Goal: Task Accomplishment & Management: Manage account settings

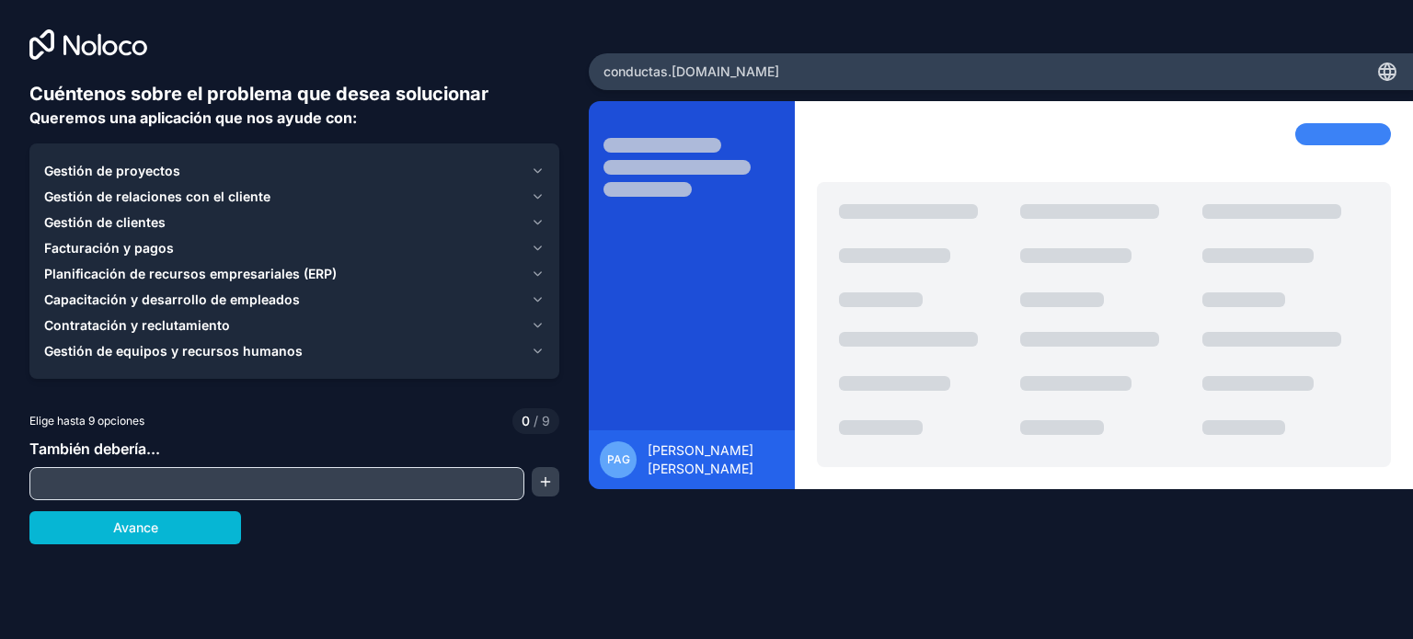
click at [79, 28] on div "Cuéntenos sobre el problema que desea solucionar Queremos una aplicación que no…" at bounding box center [294, 266] width 589 height 532
click at [76, 43] on icon at bounding box center [88, 44] width 118 height 30
click at [149, 219] on font "Gestión de clientes" at bounding box center [104, 222] width 121 height 16
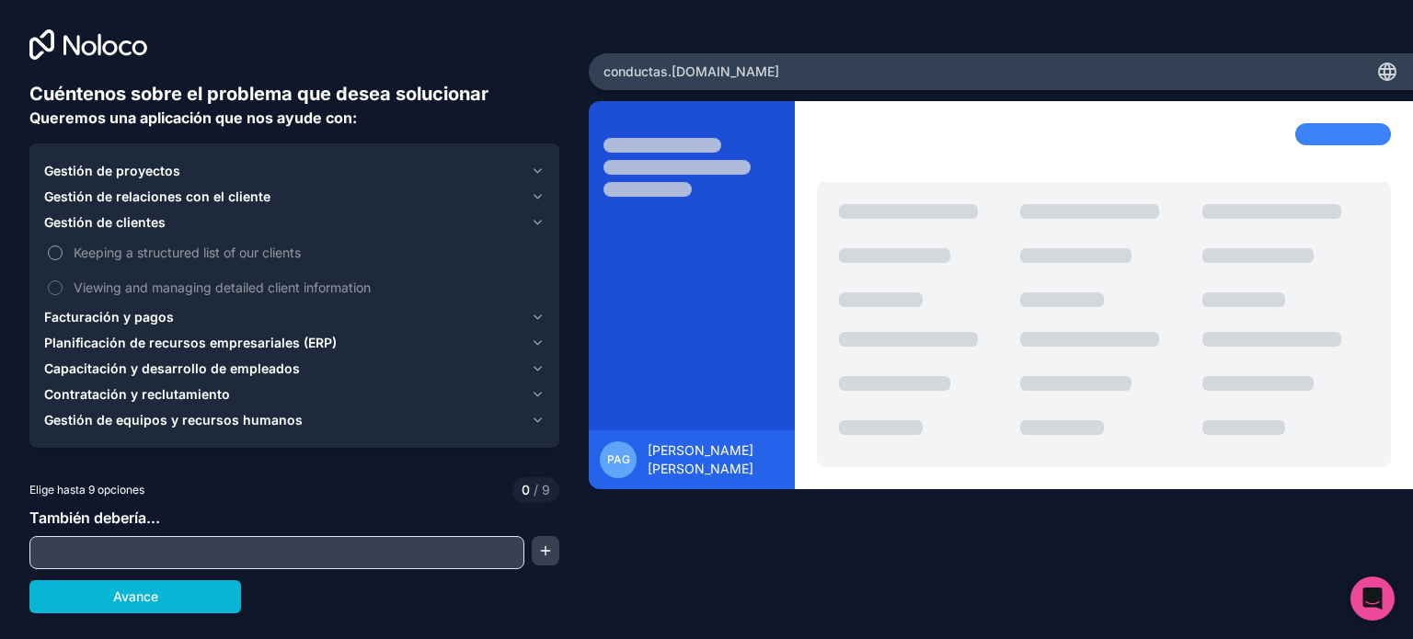
click at [89, 257] on span "Keeping a structured list of our clients" at bounding box center [307, 252] width 467 height 19
click at [63, 257] on button "Keeping a structured list of our clients" at bounding box center [55, 253] width 15 height 15
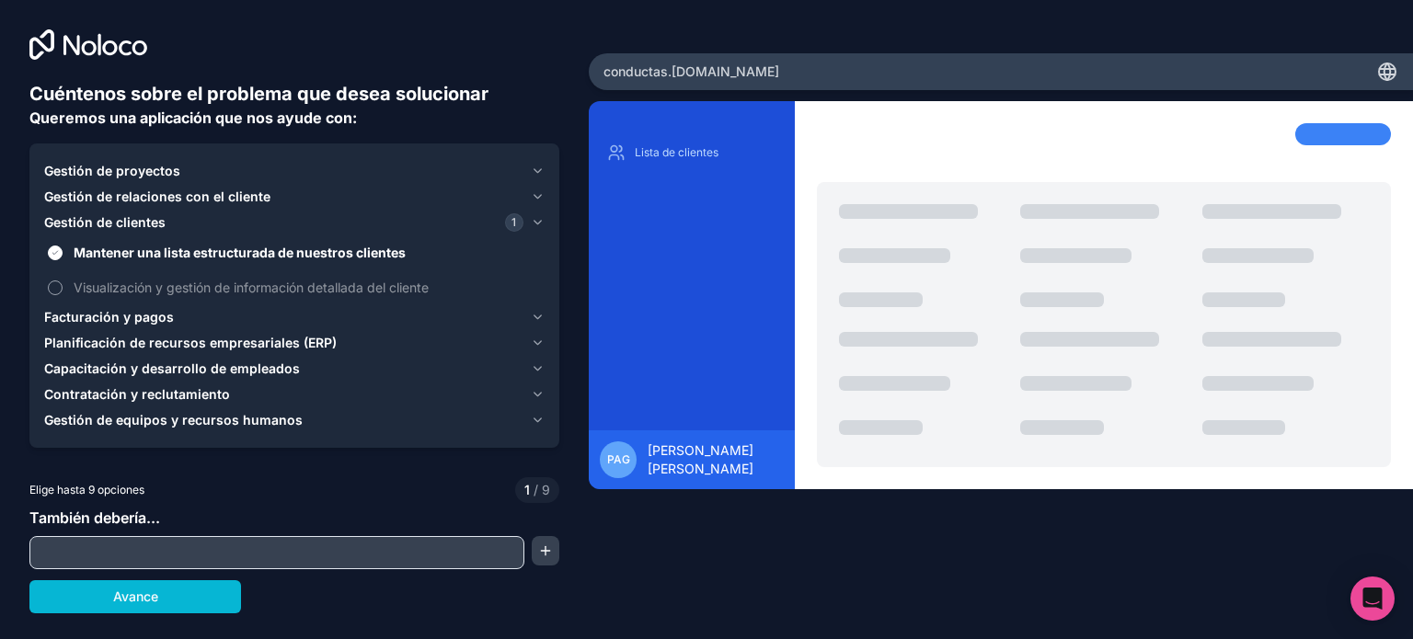
click at [133, 280] on font "Visualización y gestión de información detallada del cliente" at bounding box center [251, 288] width 355 height 16
click at [63, 280] on button "Visualización y gestión de información detallada del cliente" at bounding box center [55, 287] width 15 height 15
click at [96, 166] on font "Gestión de proyectos" at bounding box center [112, 171] width 136 height 16
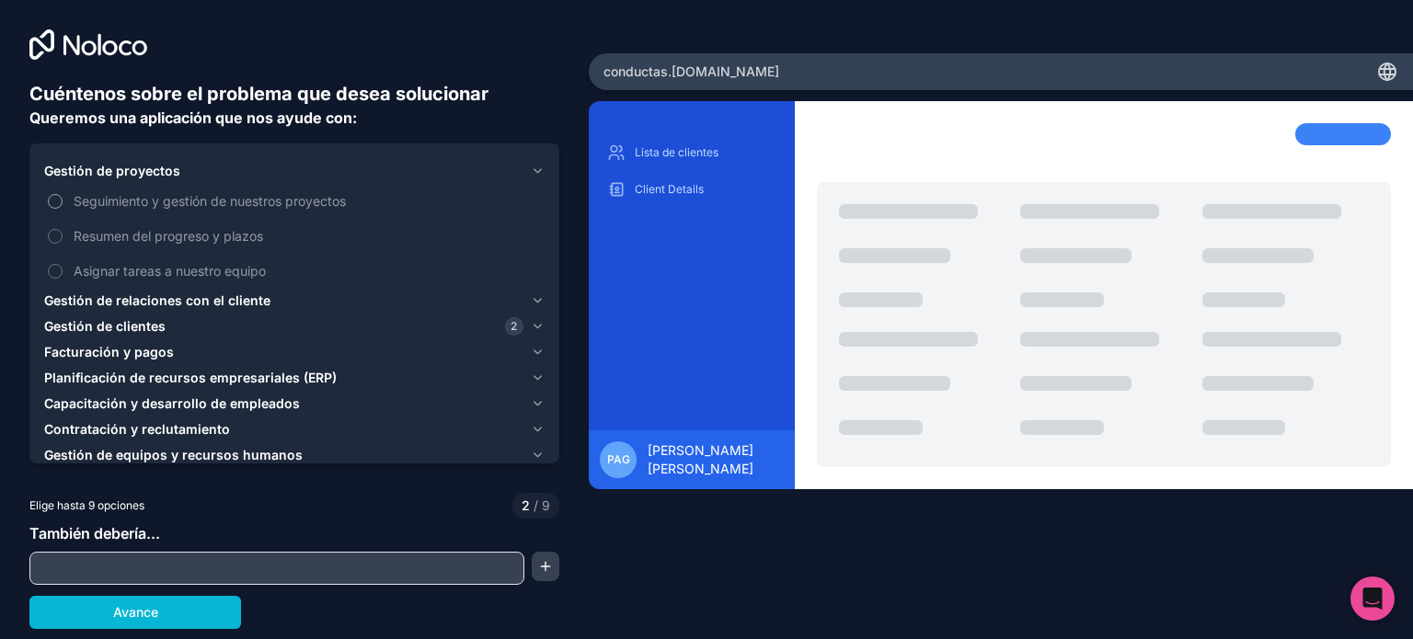
click at [65, 205] on label "Seguimiento y gestión de nuestros proyectos" at bounding box center [294, 201] width 500 height 34
click at [63, 205] on button "Seguimiento y gestión de nuestros proyectos" at bounding box center [55, 201] width 15 height 15
click at [68, 238] on label "Resumen del progreso y plazos" at bounding box center [294, 236] width 500 height 34
click at [63, 238] on button "Resumen del progreso y plazos" at bounding box center [55, 236] width 15 height 15
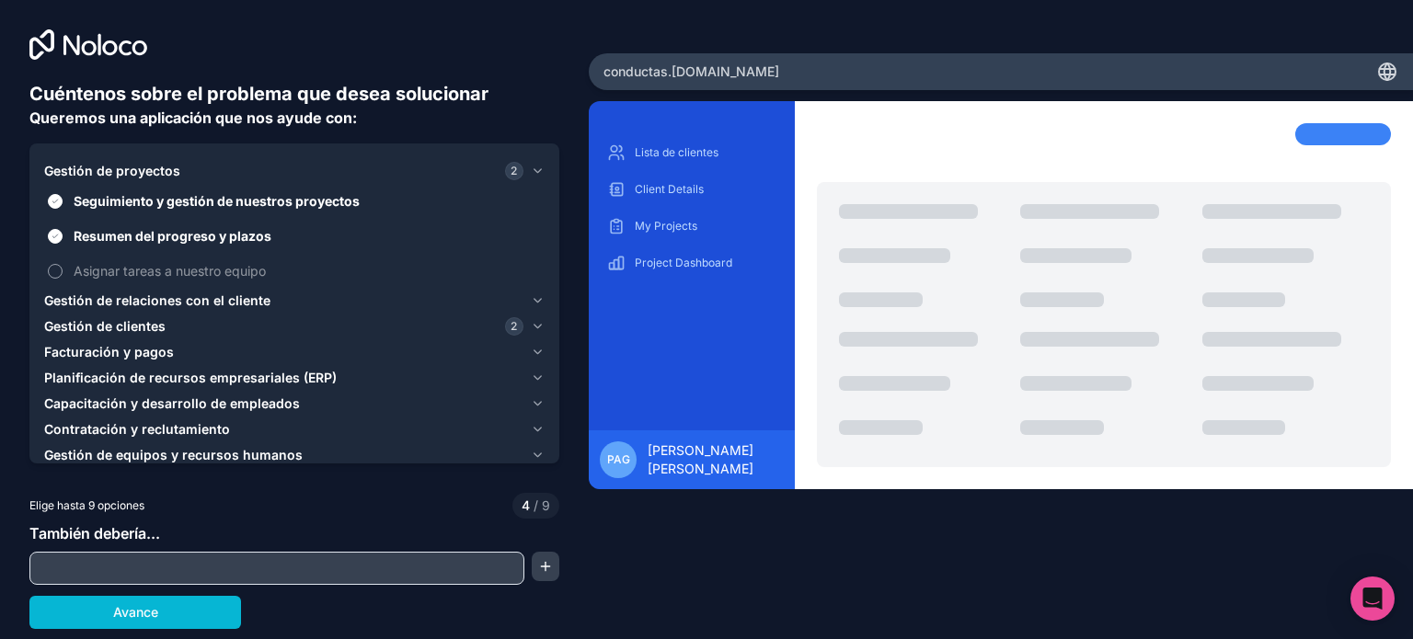
click at [92, 261] on span "Asignar tareas a nuestro equipo" at bounding box center [307, 270] width 467 height 19
click at [63, 264] on button "Asignar tareas a nuestro equipo" at bounding box center [55, 271] width 15 height 15
click at [115, 310] on button "Gestión de relaciones con el cliente" at bounding box center [294, 301] width 500 height 26
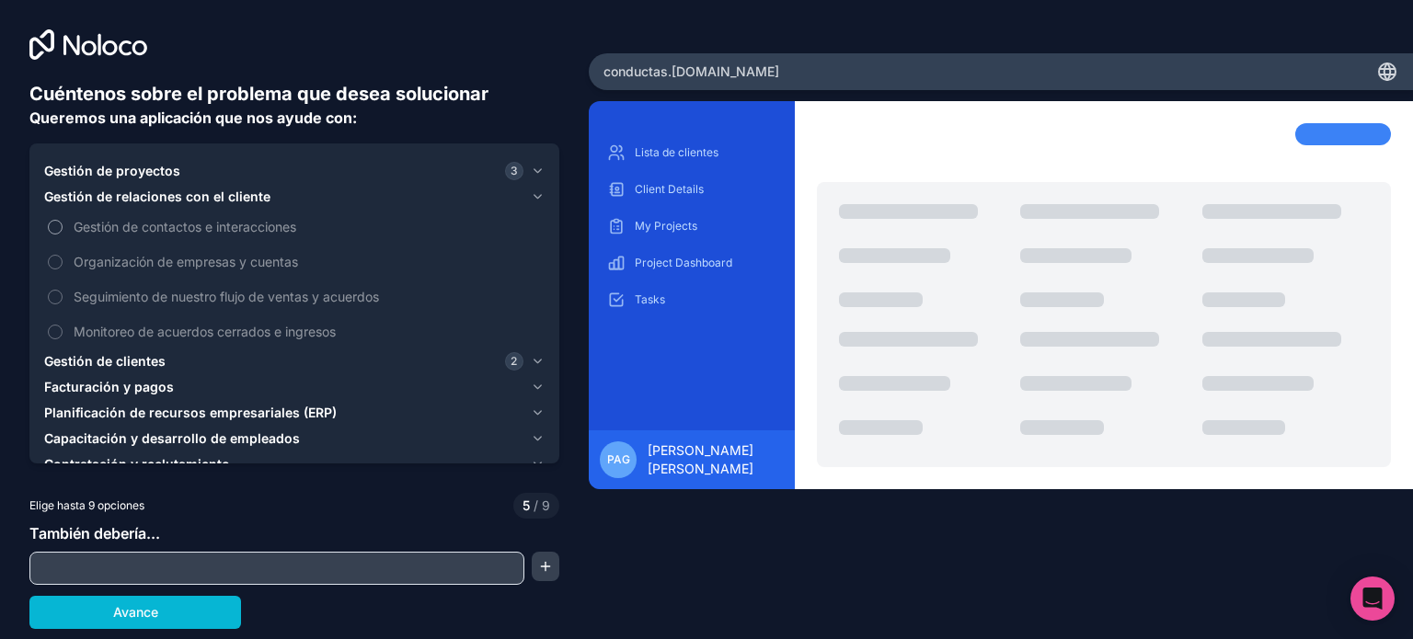
click at [89, 225] on font "Gestión de contactos e interacciones" at bounding box center [185, 227] width 223 height 16
click at [63, 225] on button "Gestión de contactos e interacciones" at bounding box center [55, 227] width 15 height 15
click at [105, 268] on font "Organización de empresas y cuentas" at bounding box center [186, 262] width 224 height 16
click at [63, 268] on button "Organización de empresas y cuentas" at bounding box center [55, 262] width 15 height 15
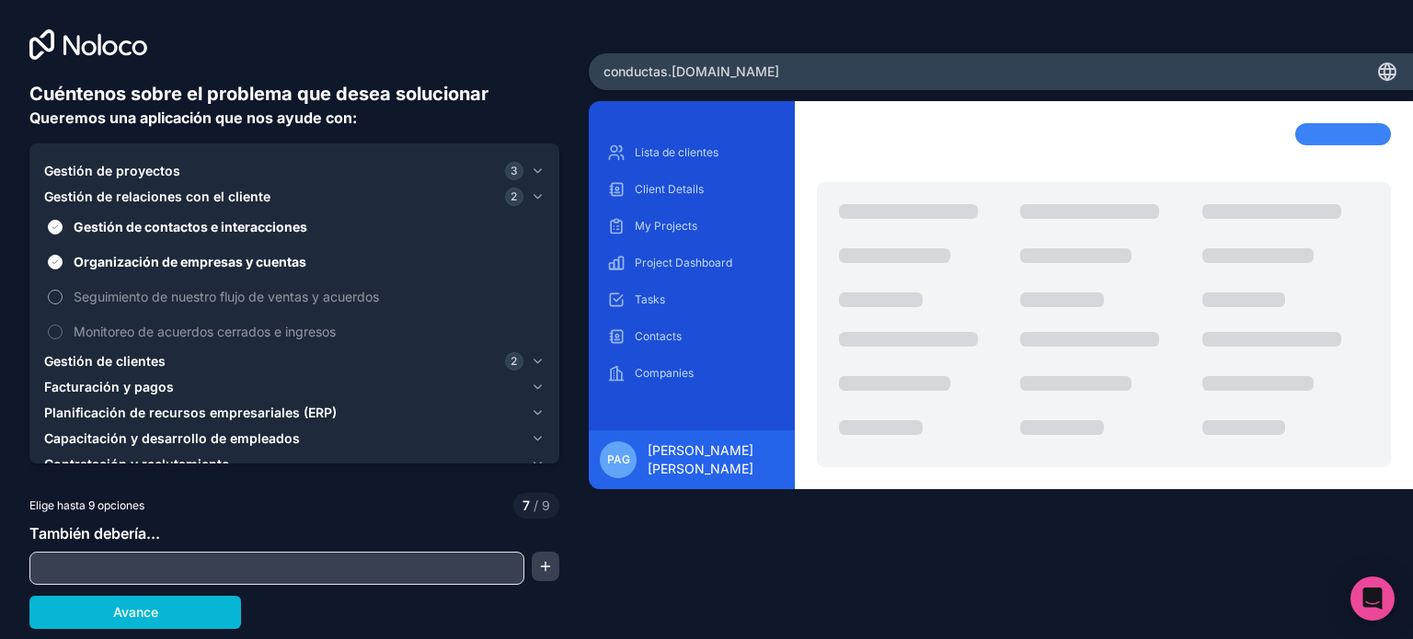
click at [116, 294] on font "Seguimiento de nuestro flujo de ventas y acuerdos" at bounding box center [226, 297] width 305 height 16
click at [63, 294] on button "Seguimiento de nuestro flujo de ventas y acuerdos" at bounding box center [55, 297] width 15 height 15
click at [118, 320] on label "Monitoreo de acuerdos cerrados e ingresos" at bounding box center [294, 332] width 500 height 34
click at [63, 325] on button "Monitoreo de acuerdos cerrados e ingresos" at bounding box center [55, 332] width 15 height 15
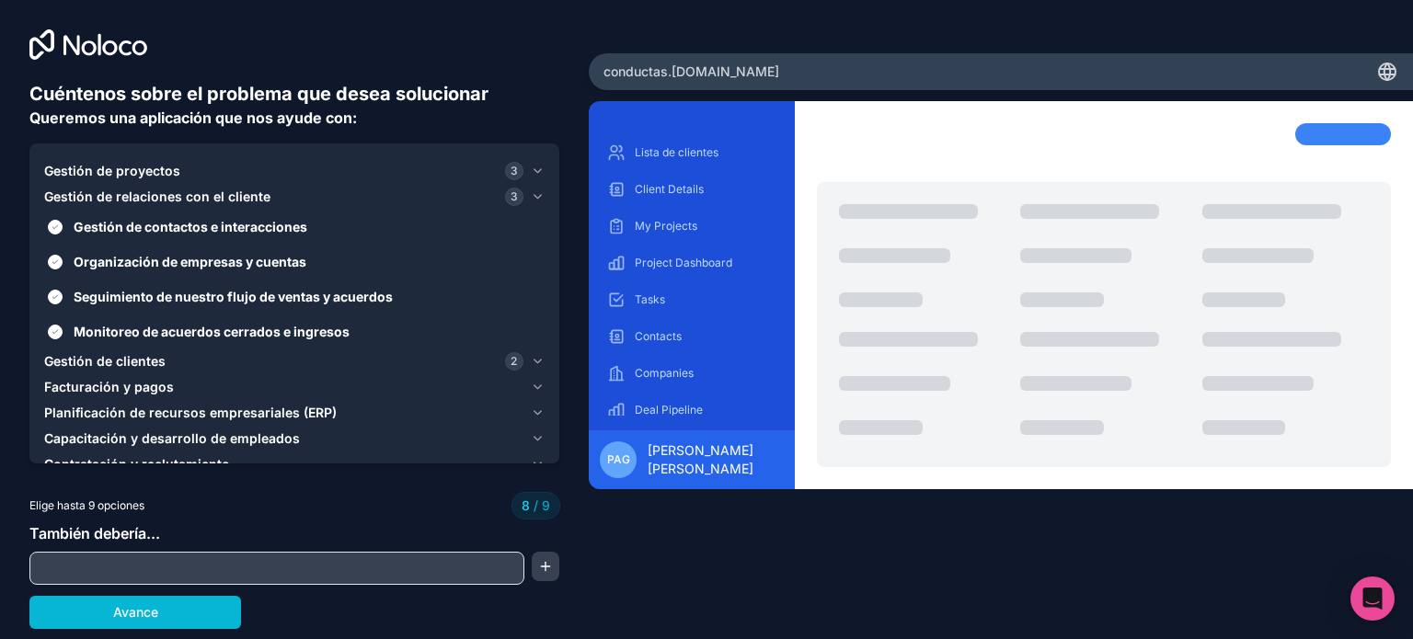
click at [144, 365] on font "Gestión de clientes" at bounding box center [104, 361] width 121 height 16
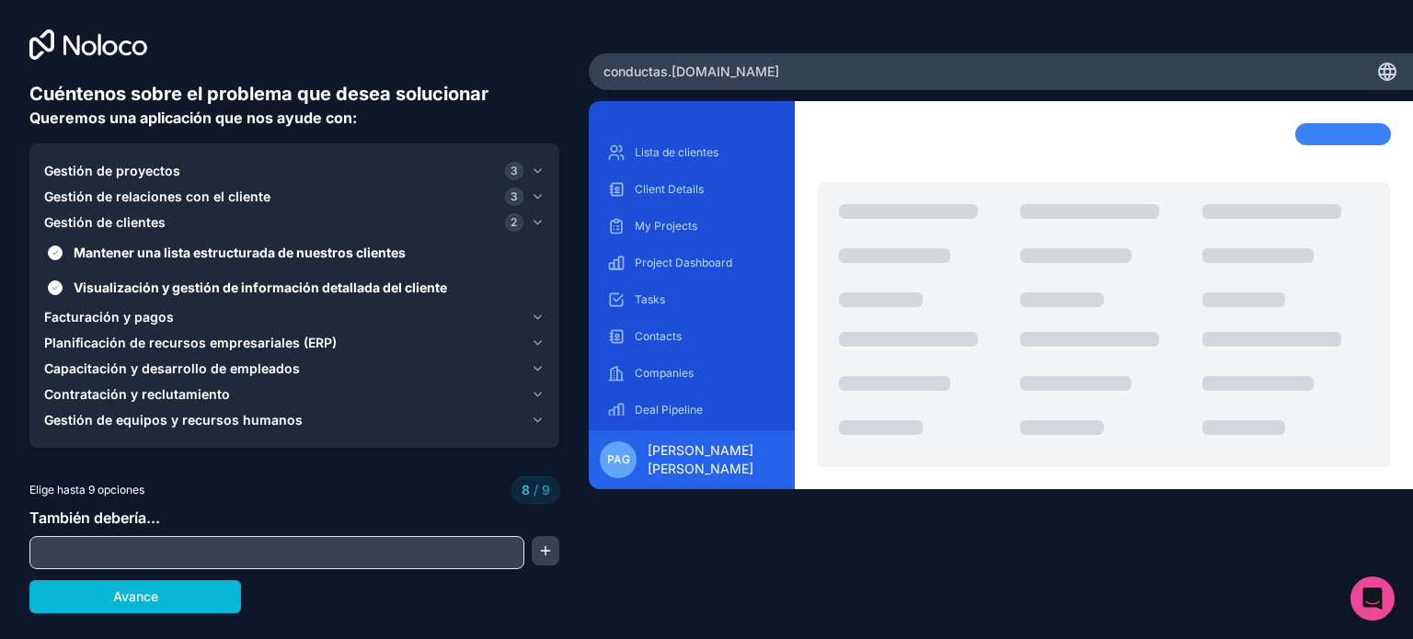
click at [110, 426] on font "Gestión de equipos y recursos humanos" at bounding box center [173, 420] width 258 height 16
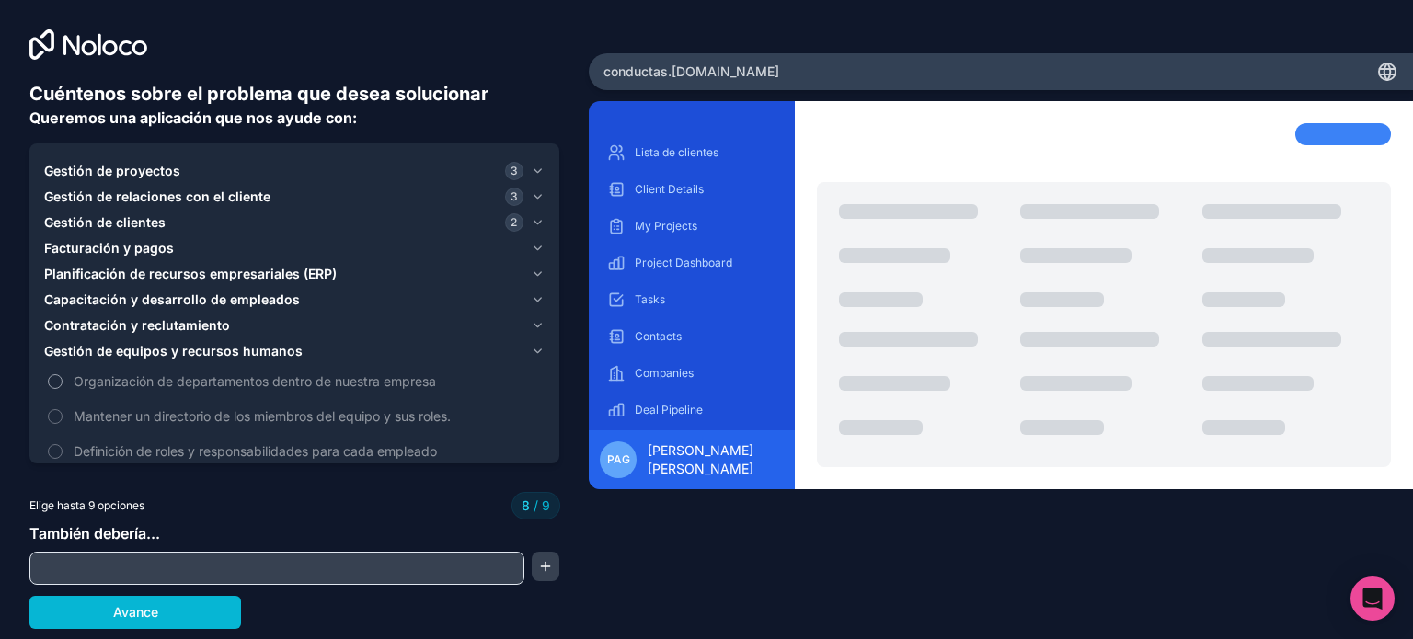
click at [68, 382] on label "Organización de departamentos dentro de nuestra empresa" at bounding box center [294, 381] width 500 height 34
click at [42, 391] on div "Gestión de proyectos 3 Gestión de relaciones con el cliente 3 Gestión de client…" at bounding box center [294, 312] width 530 height 339
click at [47, 384] on label "Organización de departamentos dentro de nuestra empresa" at bounding box center [294, 381] width 500 height 34
click at [121, 376] on font "Organización de departamentos dentro de nuestra empresa" at bounding box center [255, 381] width 362 height 16
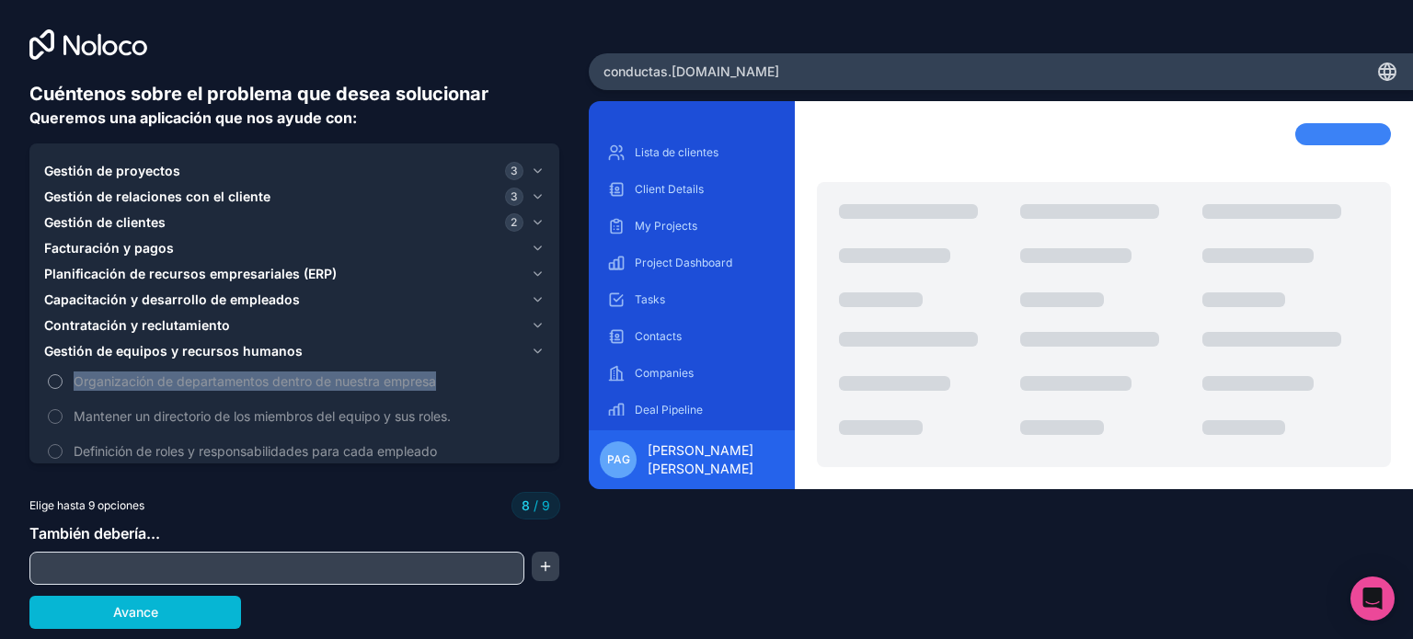
click at [120, 378] on font "Organización de departamentos dentro de nuestra empresa" at bounding box center [255, 381] width 362 height 16
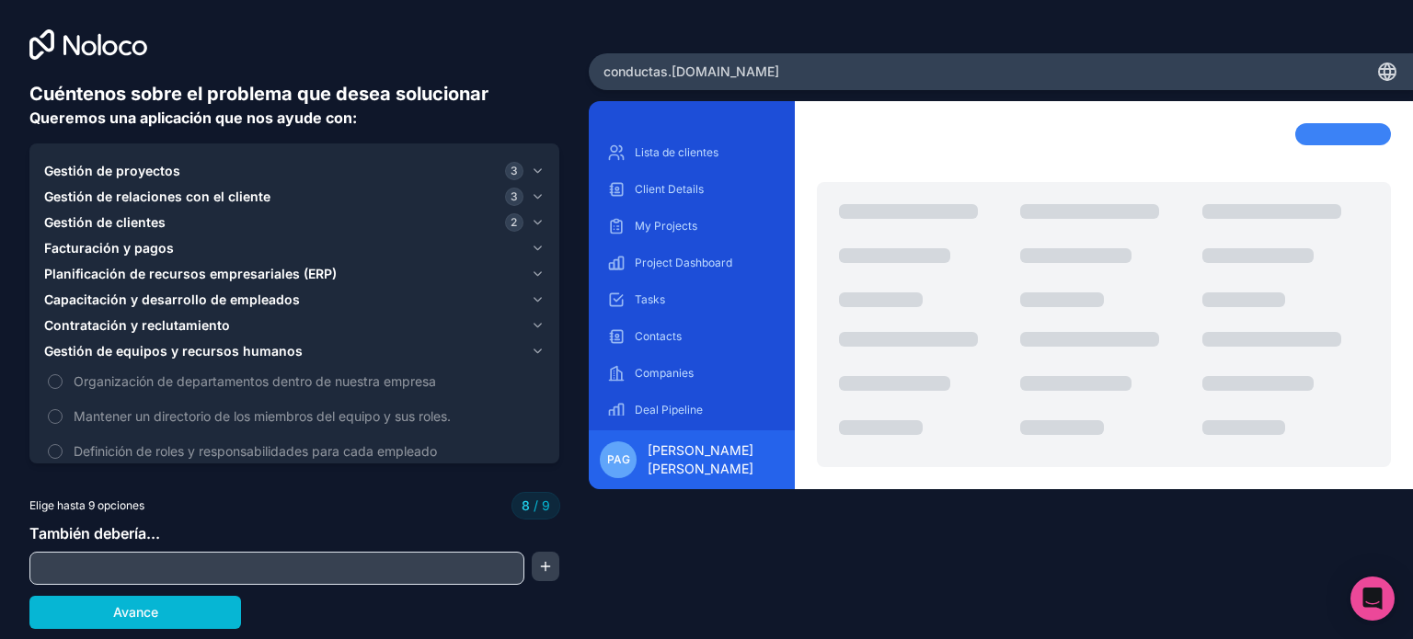
click at [197, 477] on div at bounding box center [294, 474] width 530 height 15
click at [186, 610] on button "Avance" at bounding box center [135, 612] width 212 height 33
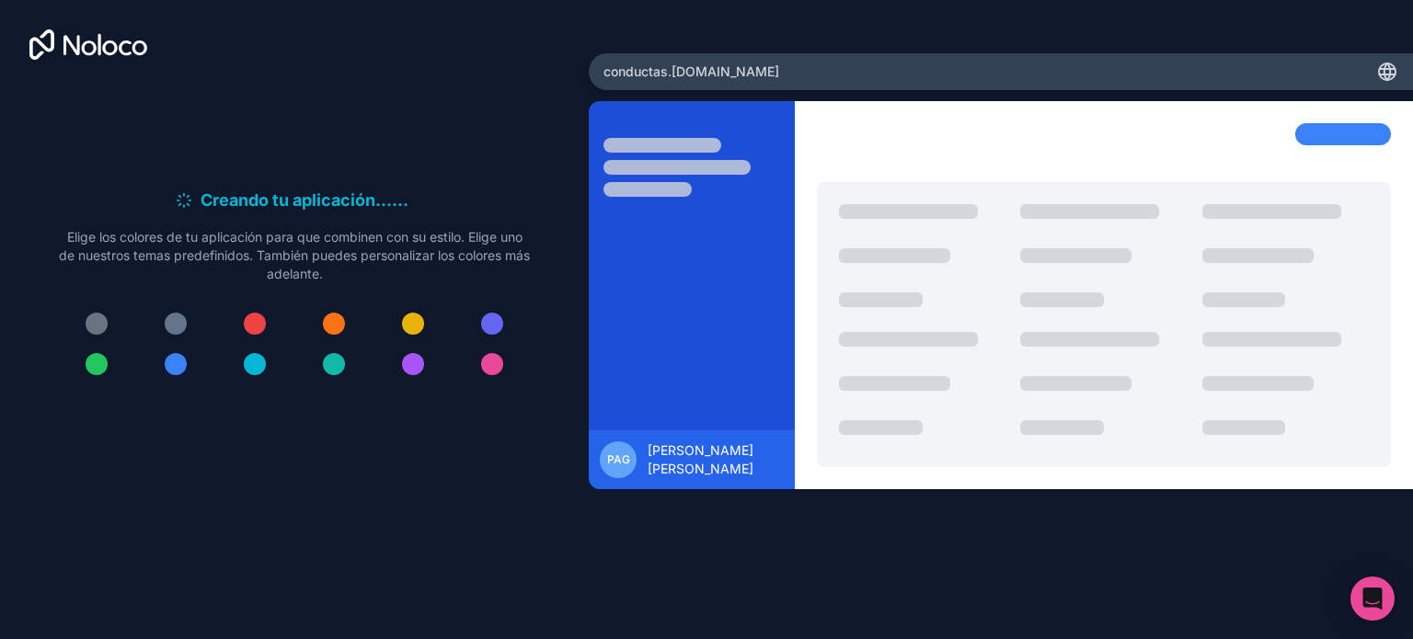
click at [184, 358] on div at bounding box center [176, 364] width 22 height 22
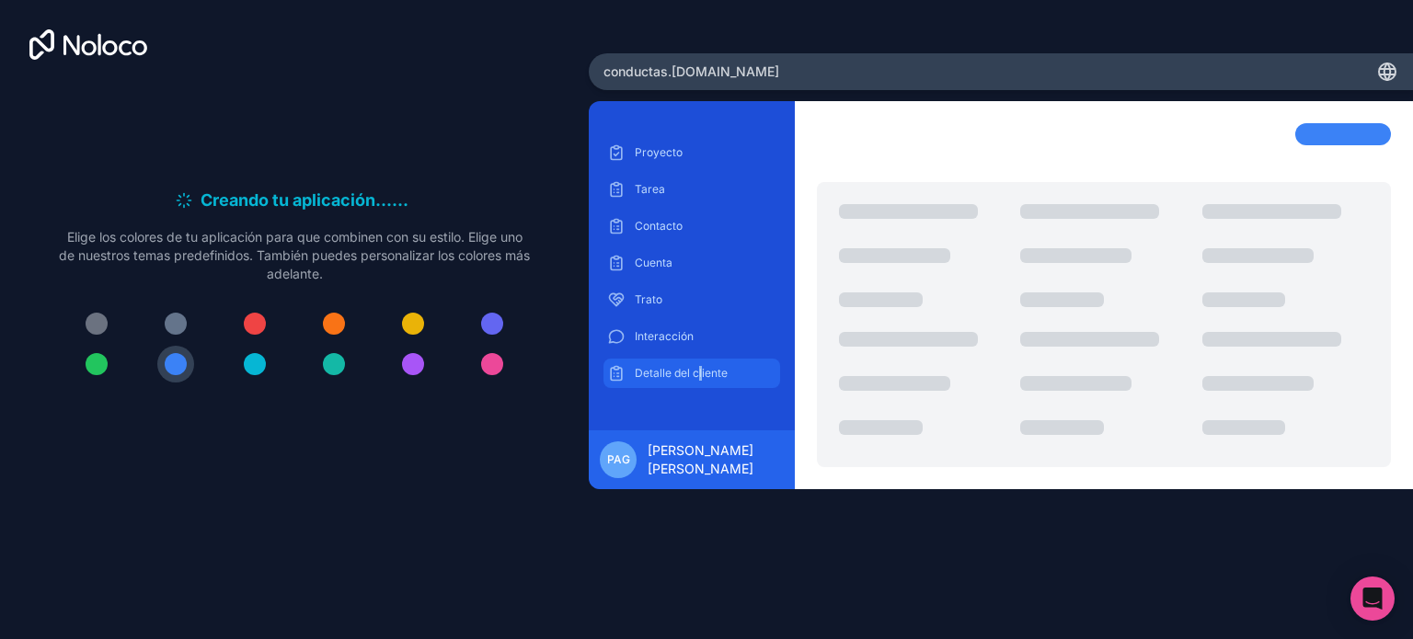
click at [700, 359] on div "Detalle del cliente" at bounding box center [691, 373] width 177 height 29
click at [683, 337] on font "Interacción" at bounding box center [664, 336] width 59 height 14
click at [688, 69] on font ".noloco.co" at bounding box center [723, 71] width 111 height 16
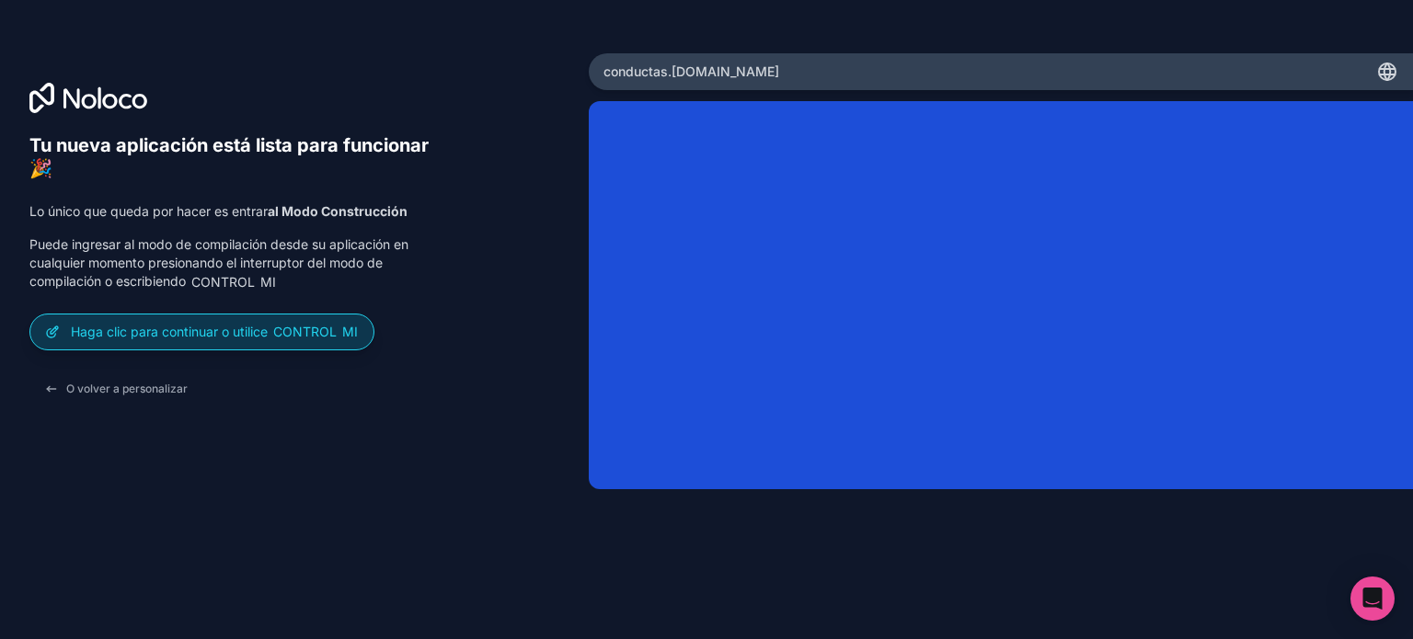
click at [296, 333] on font "Control" at bounding box center [304, 332] width 63 height 16
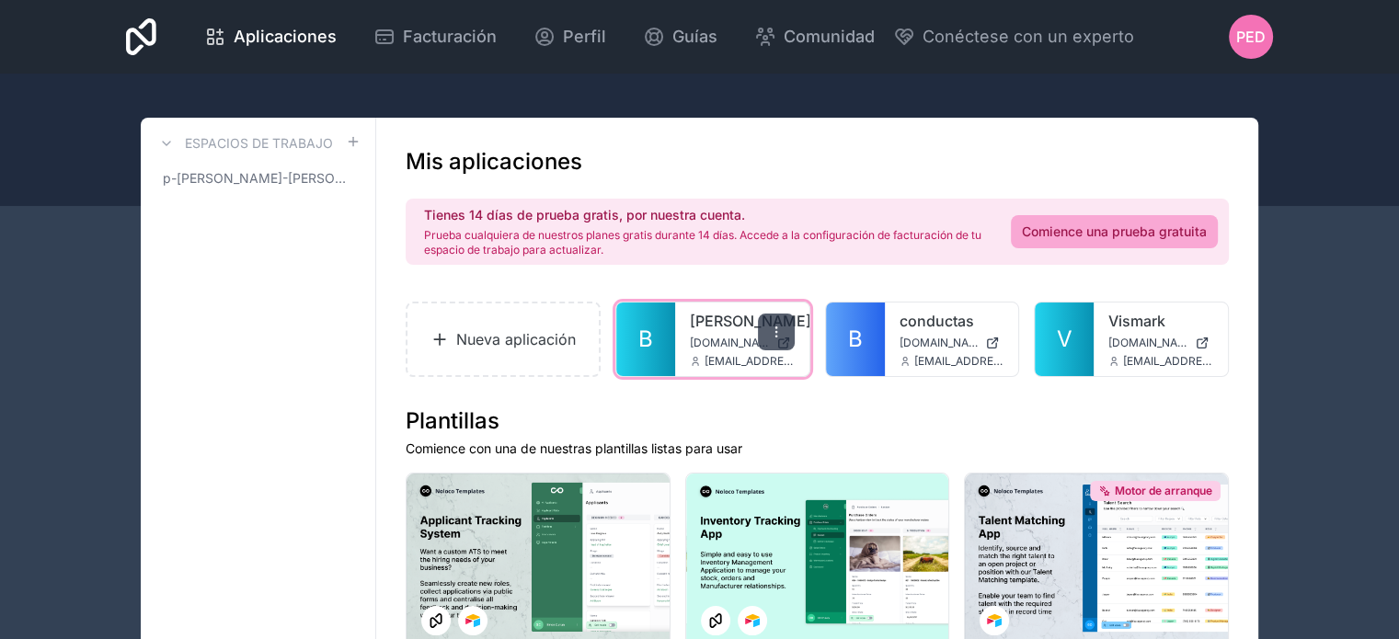
click at [763, 326] on div at bounding box center [776, 332] width 37 height 37
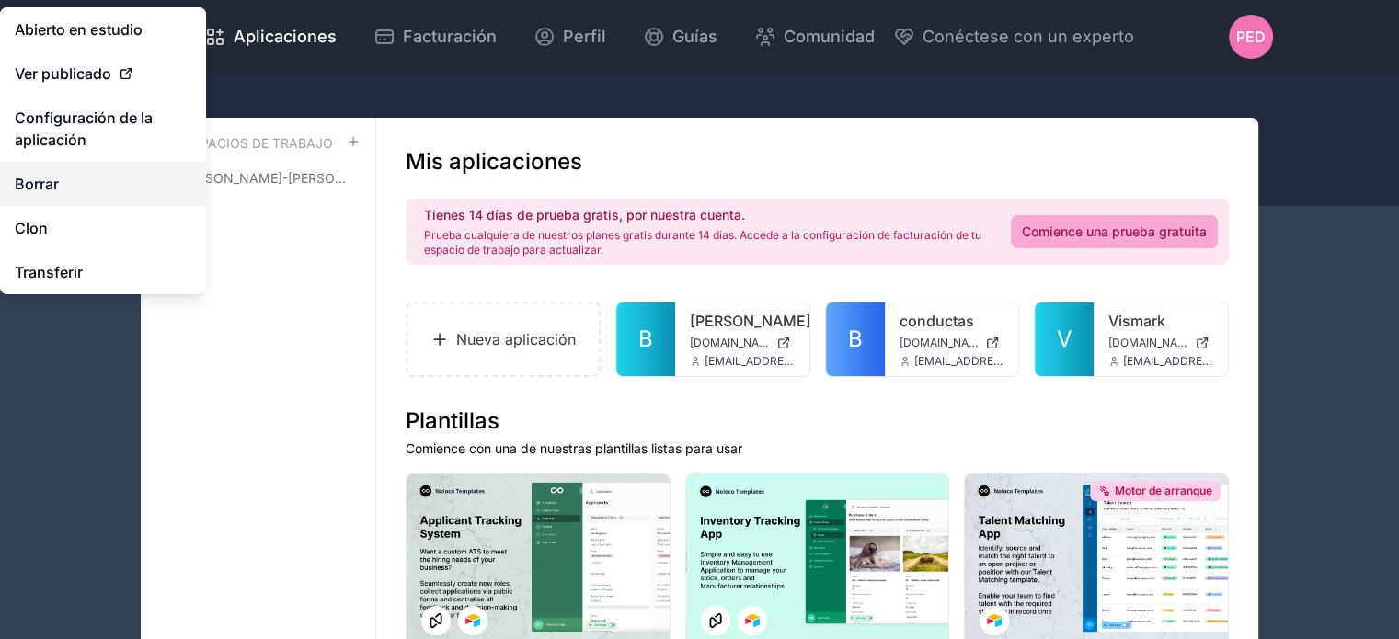
click at [60, 191] on button "Borrar" at bounding box center [103, 184] width 206 height 44
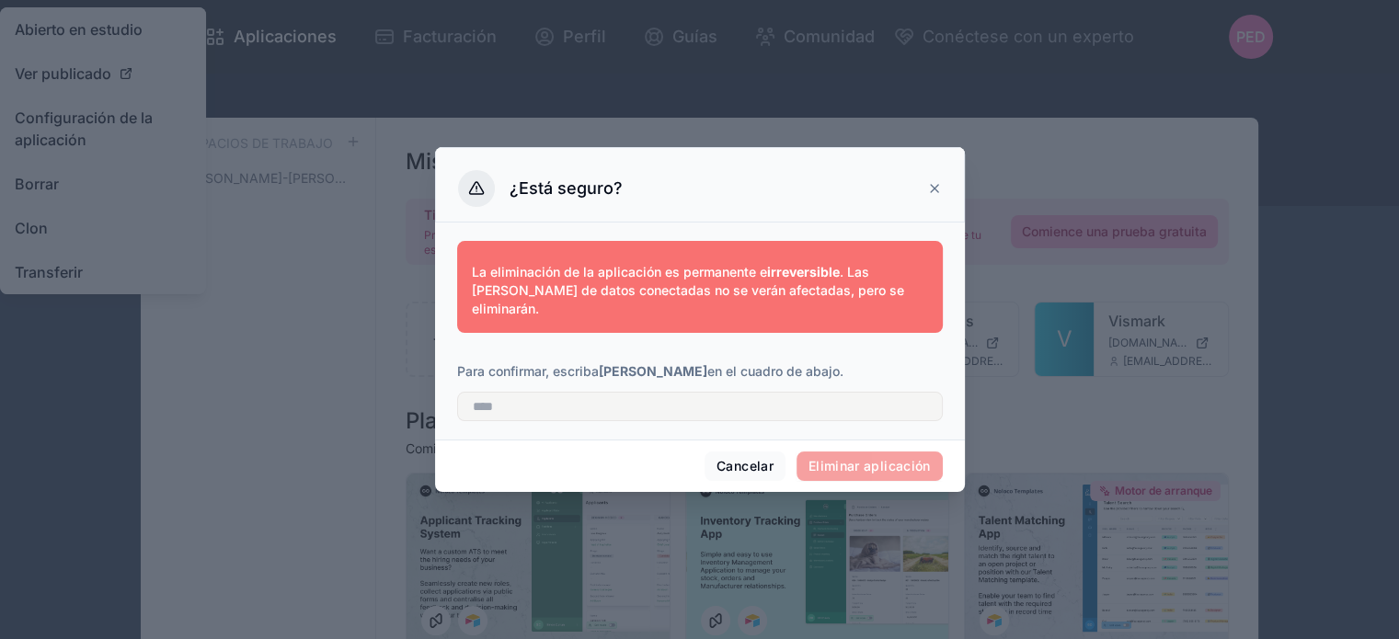
click at [882, 458] on span "Eliminar aplicación" at bounding box center [869, 466] width 146 height 29
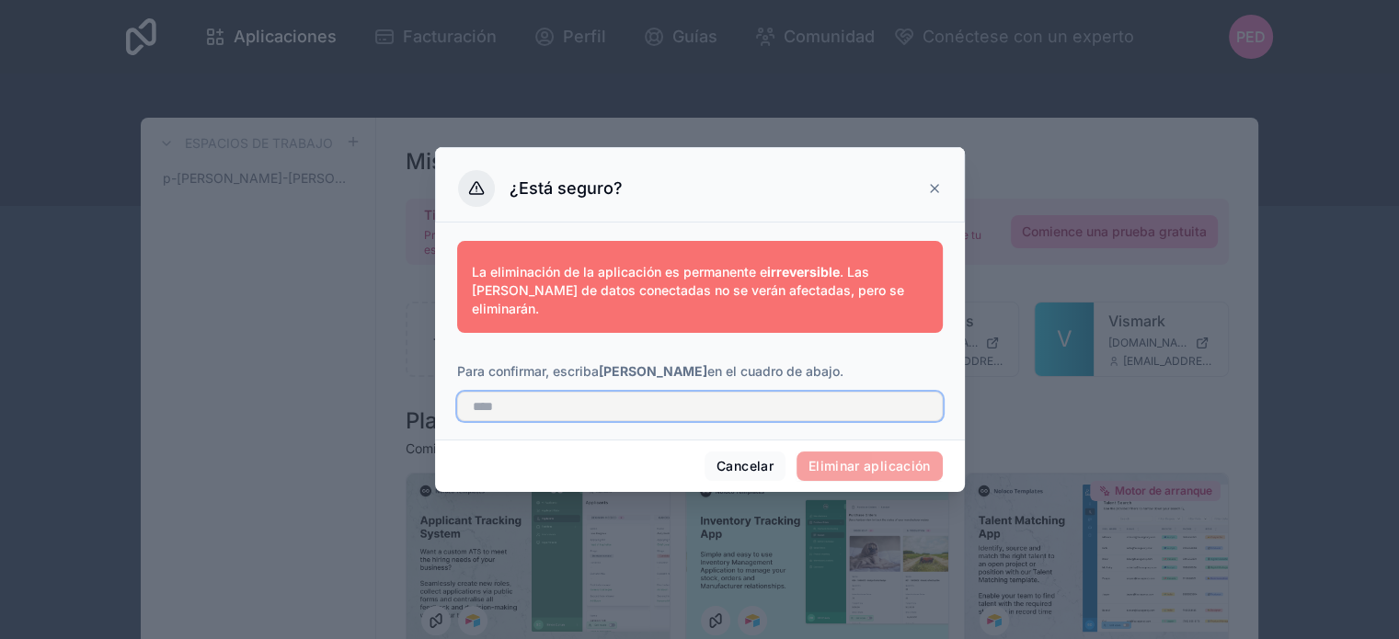
click at [566, 395] on input "text" at bounding box center [700, 406] width 486 height 29
type input "****"
click at [887, 463] on font "Eliminar aplicación" at bounding box center [869, 466] width 122 height 16
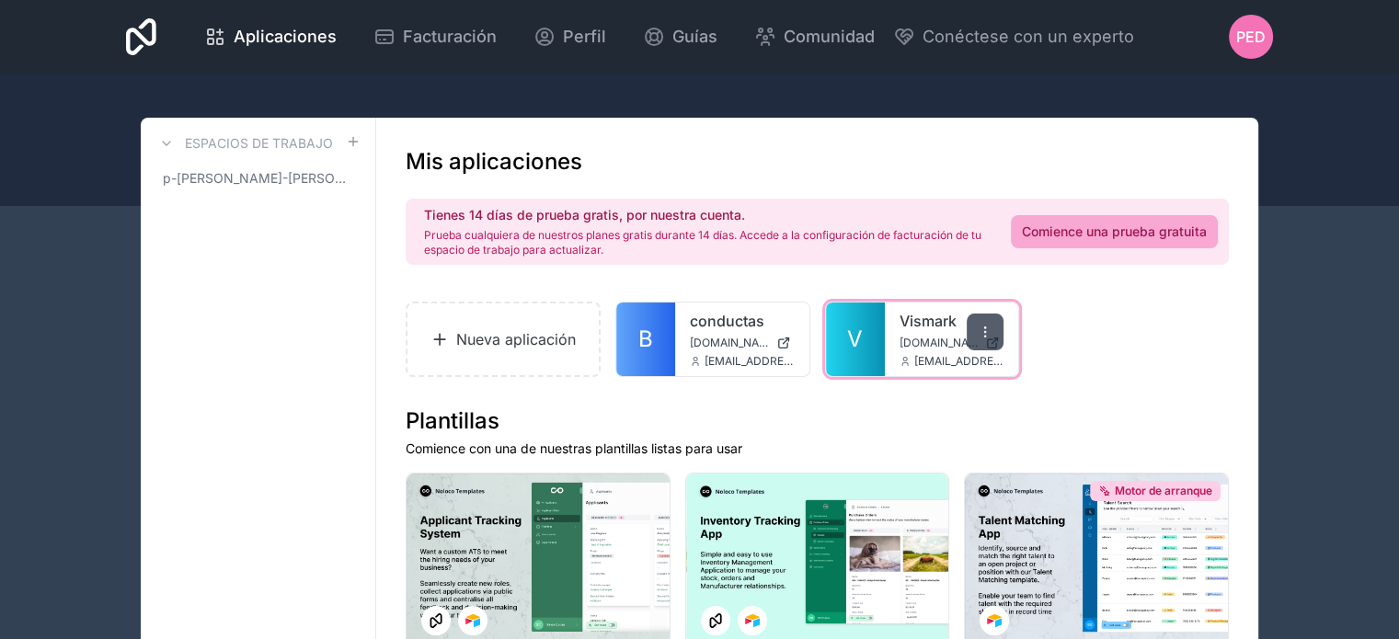
click at [989, 334] on icon at bounding box center [985, 332] width 15 height 15
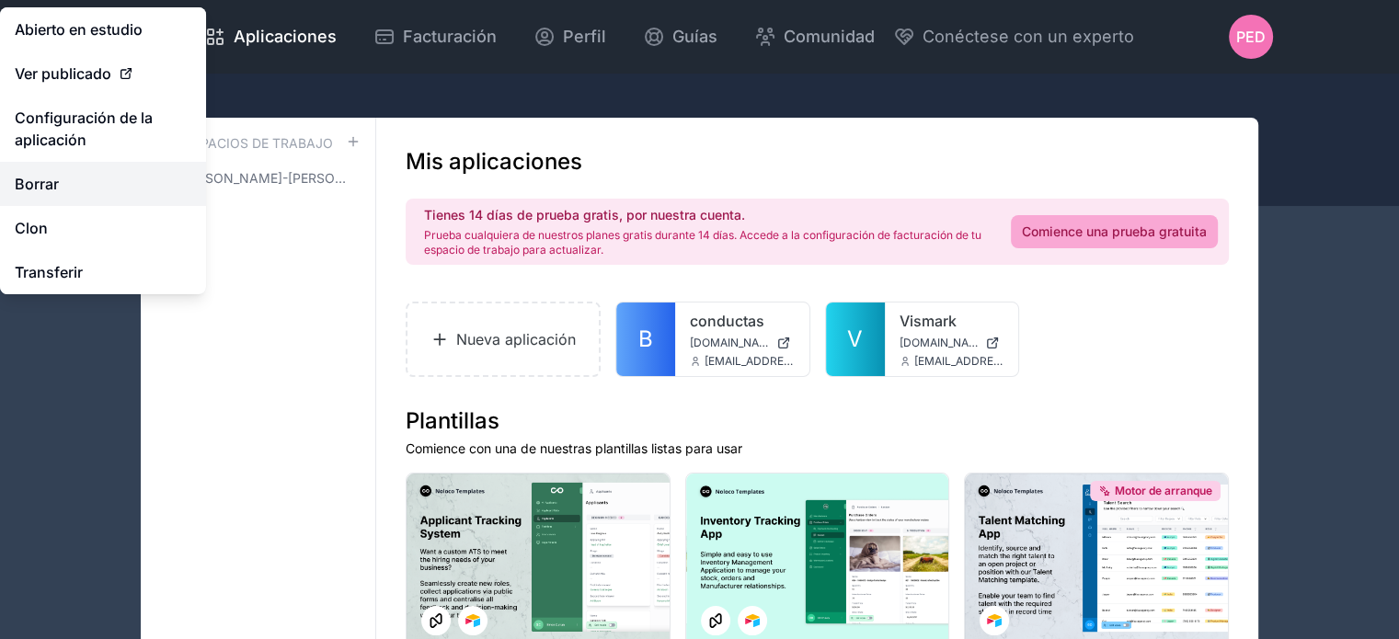
click at [44, 183] on font "Borrar" at bounding box center [37, 184] width 44 height 18
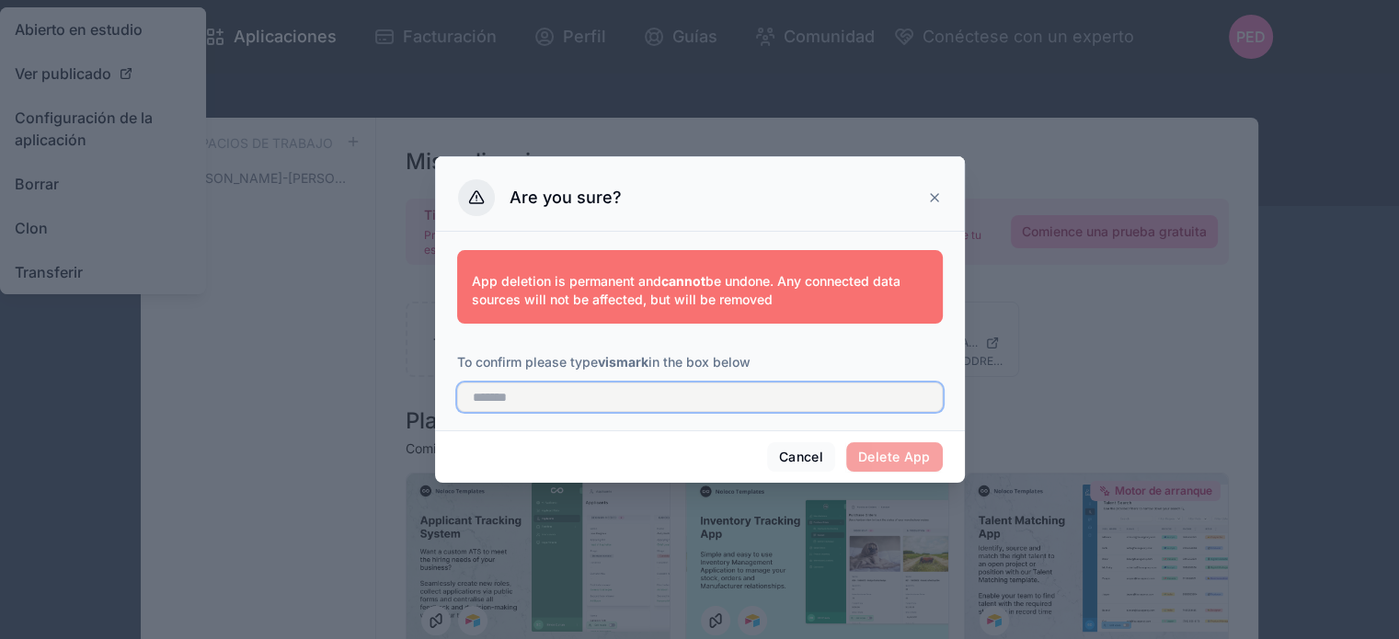
click at [570, 397] on input "text" at bounding box center [700, 397] width 486 height 29
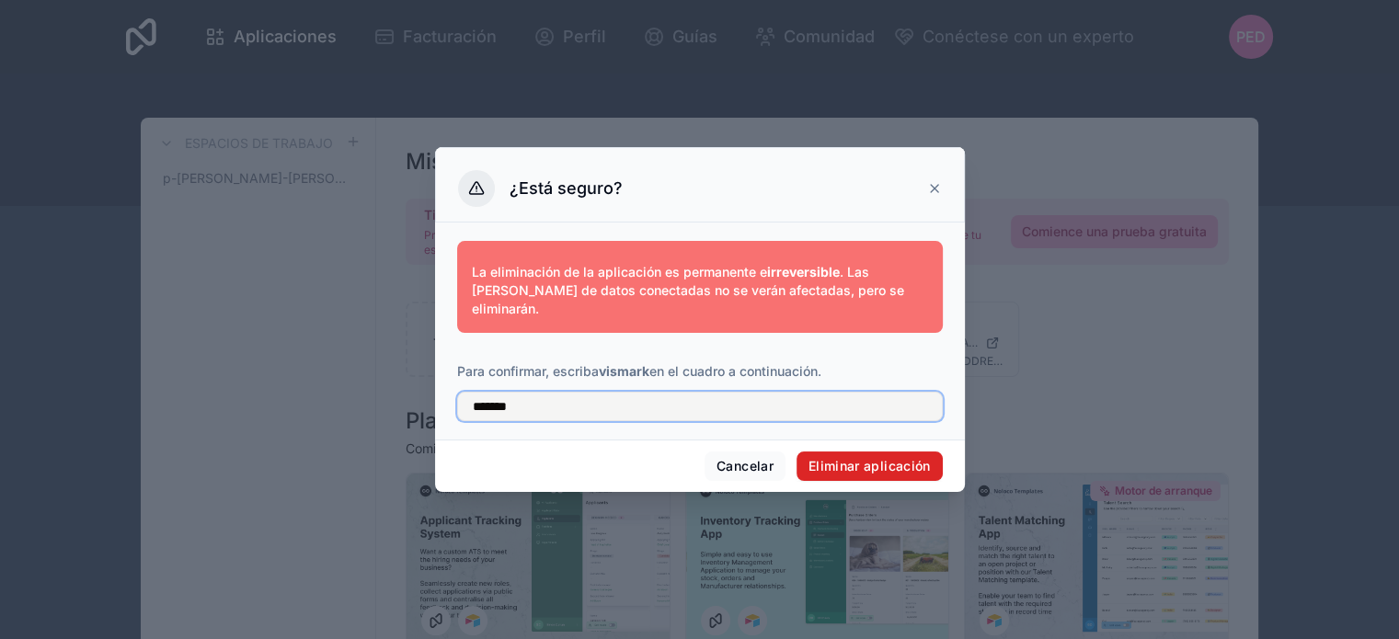
type input "*******"
click at [852, 452] on button "Eliminar aplicación" at bounding box center [869, 466] width 146 height 29
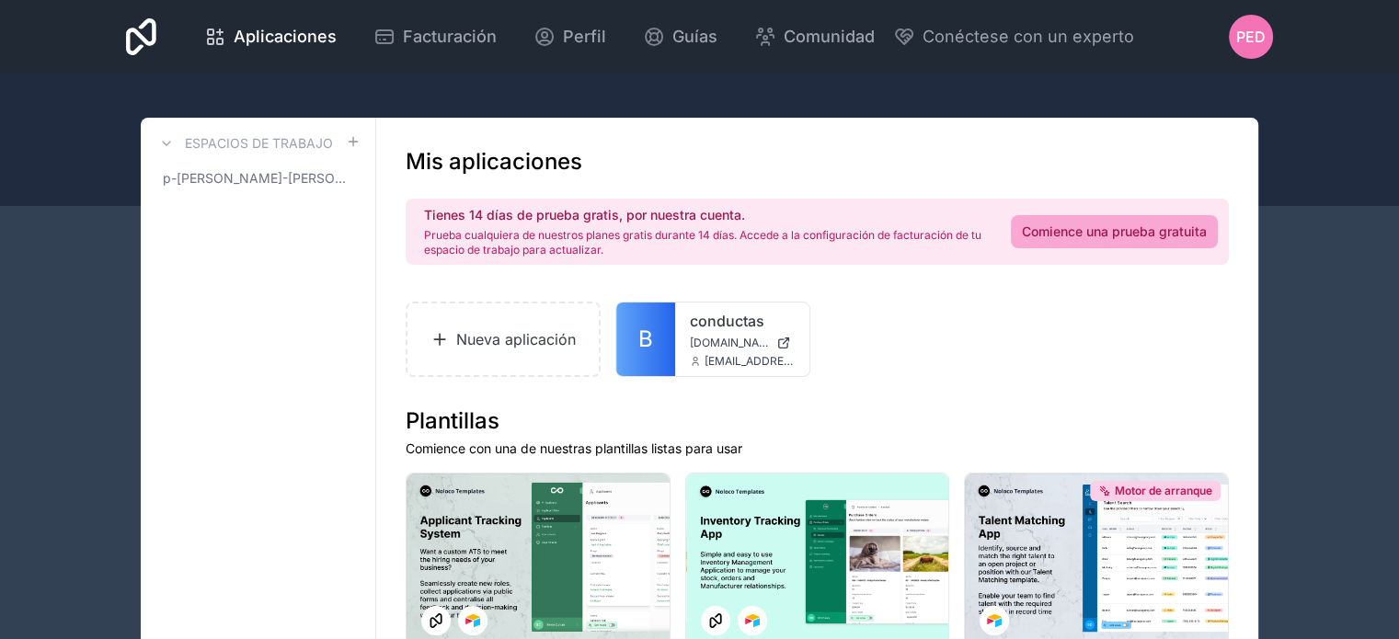
click at [1255, 37] on font "PED" at bounding box center [1250, 37] width 29 height 18
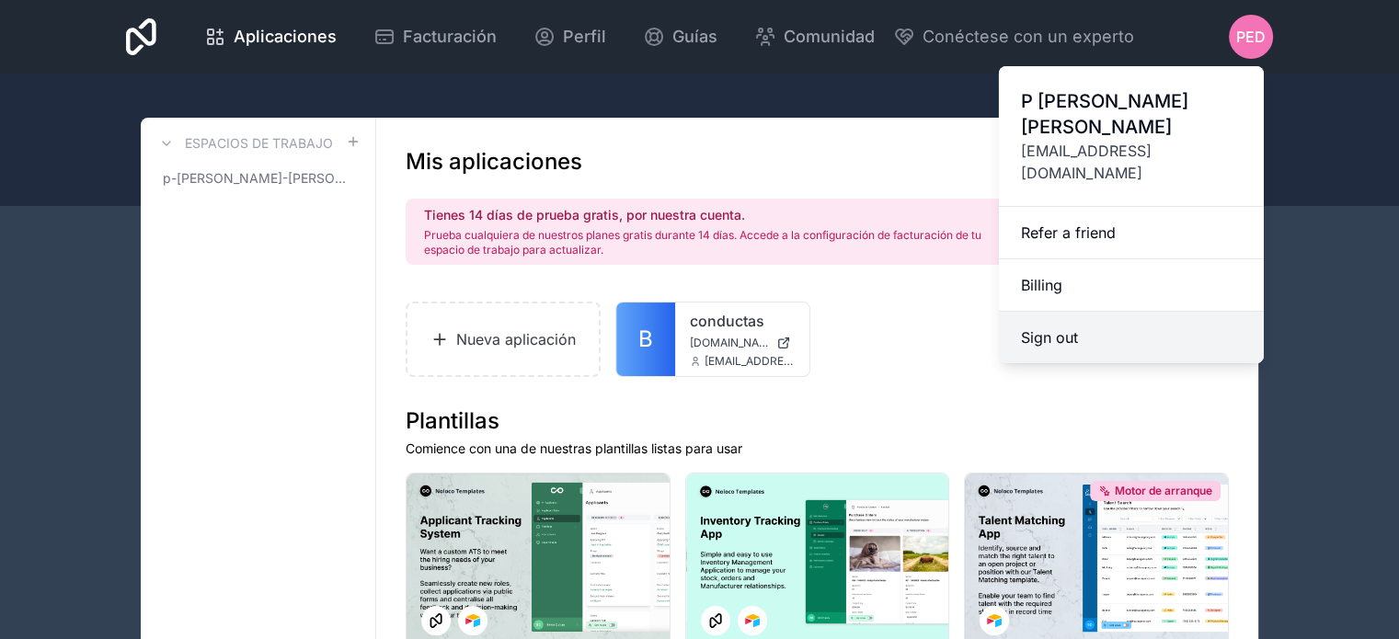
click at [1085, 312] on button "Sign out" at bounding box center [1131, 337] width 265 height 51
